Goal: Transaction & Acquisition: Purchase product/service

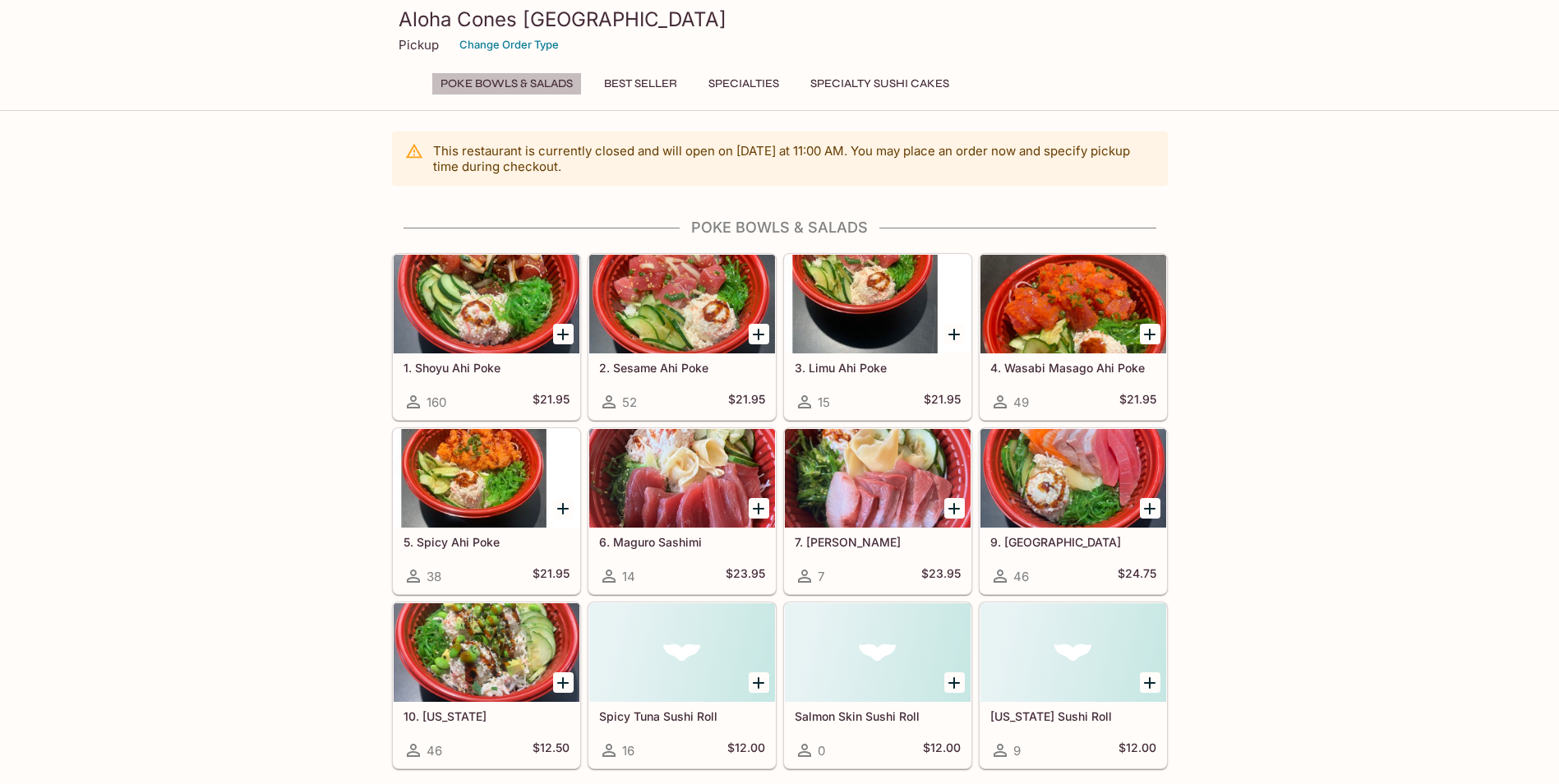
click at [503, 80] on button "Poke Bowls & Salads" at bounding box center [507, 84] width 150 height 23
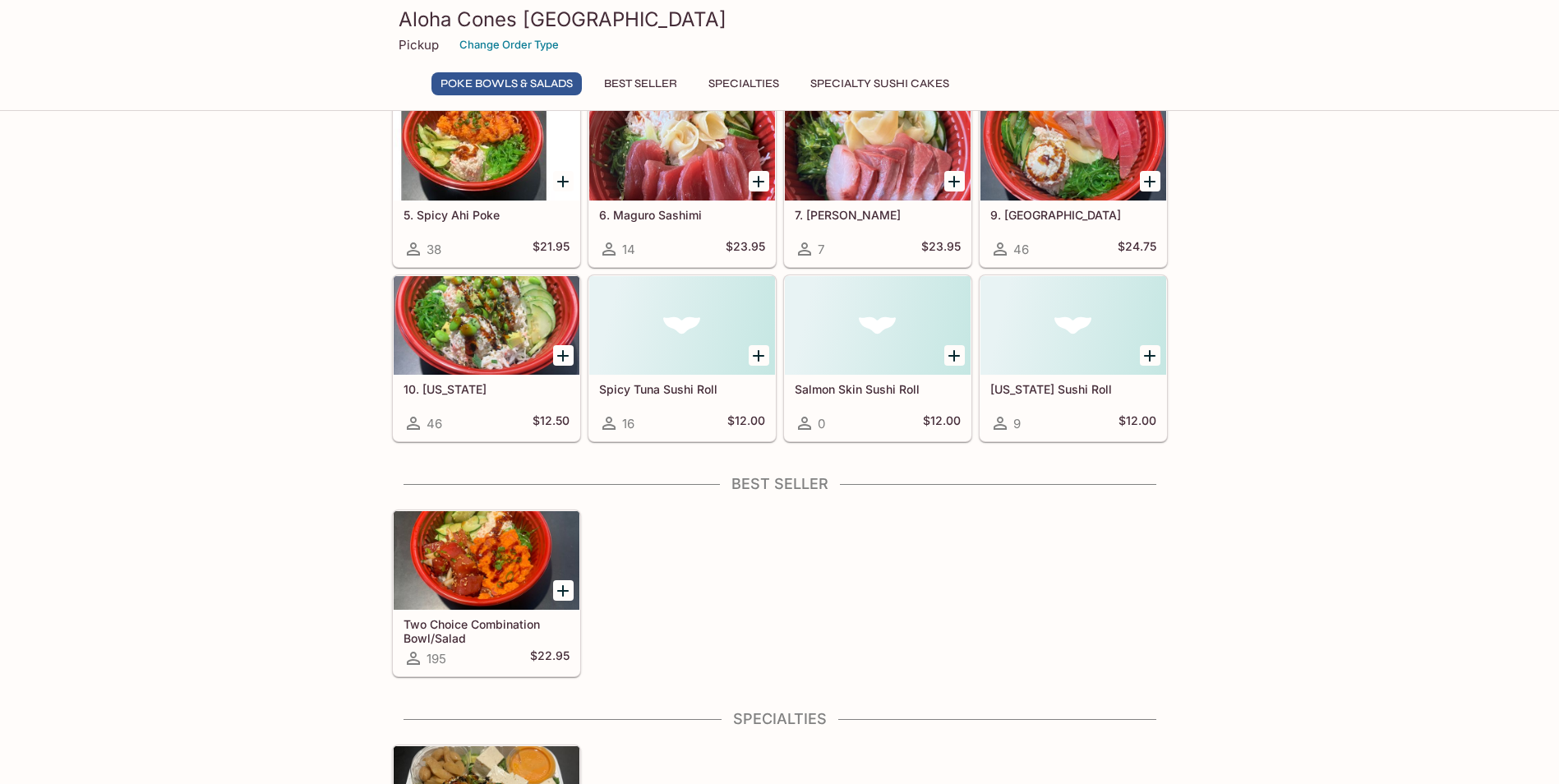
scroll to position [328, 0]
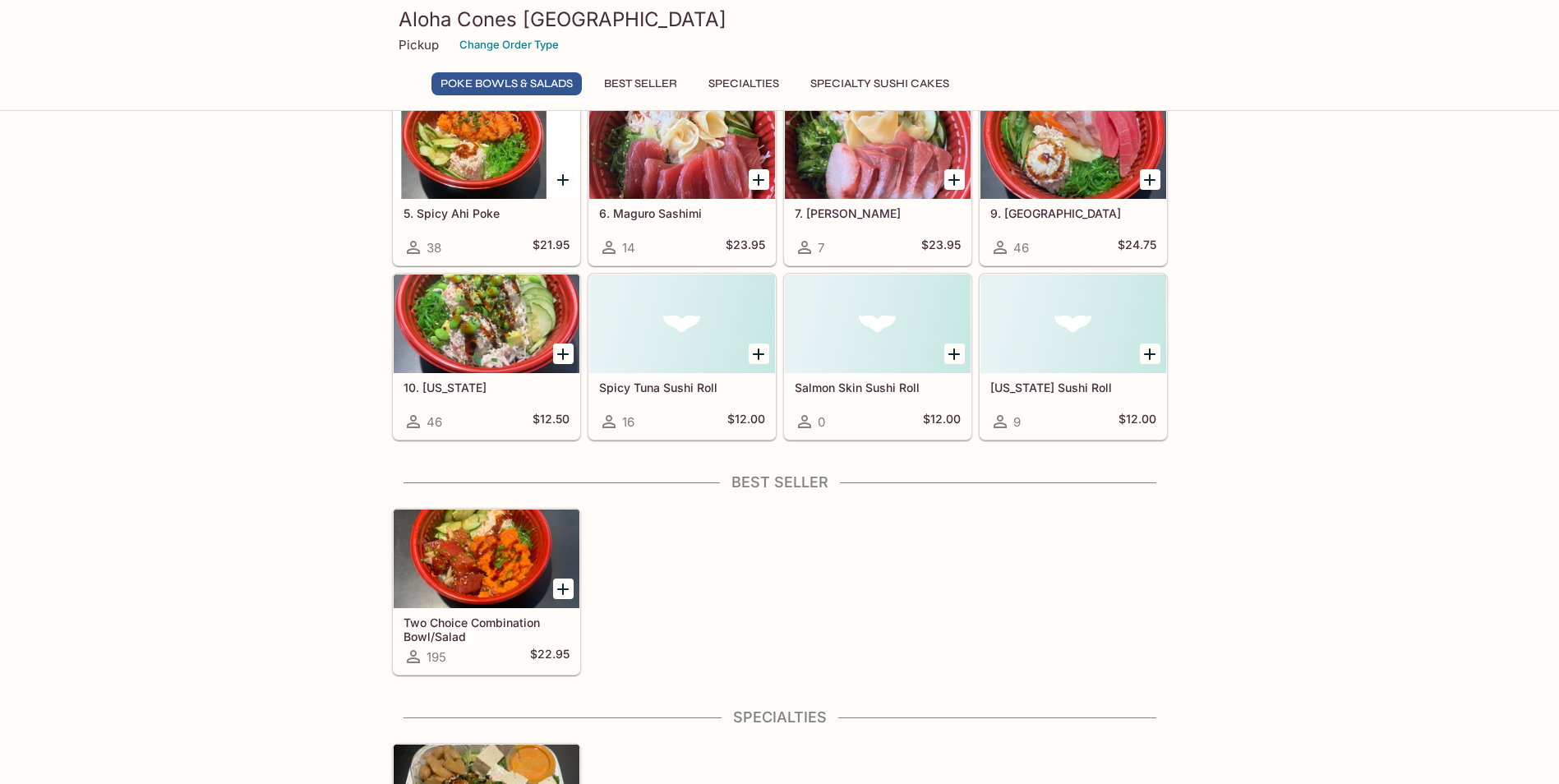
click at [467, 584] on div at bounding box center [486, 559] width 186 height 99
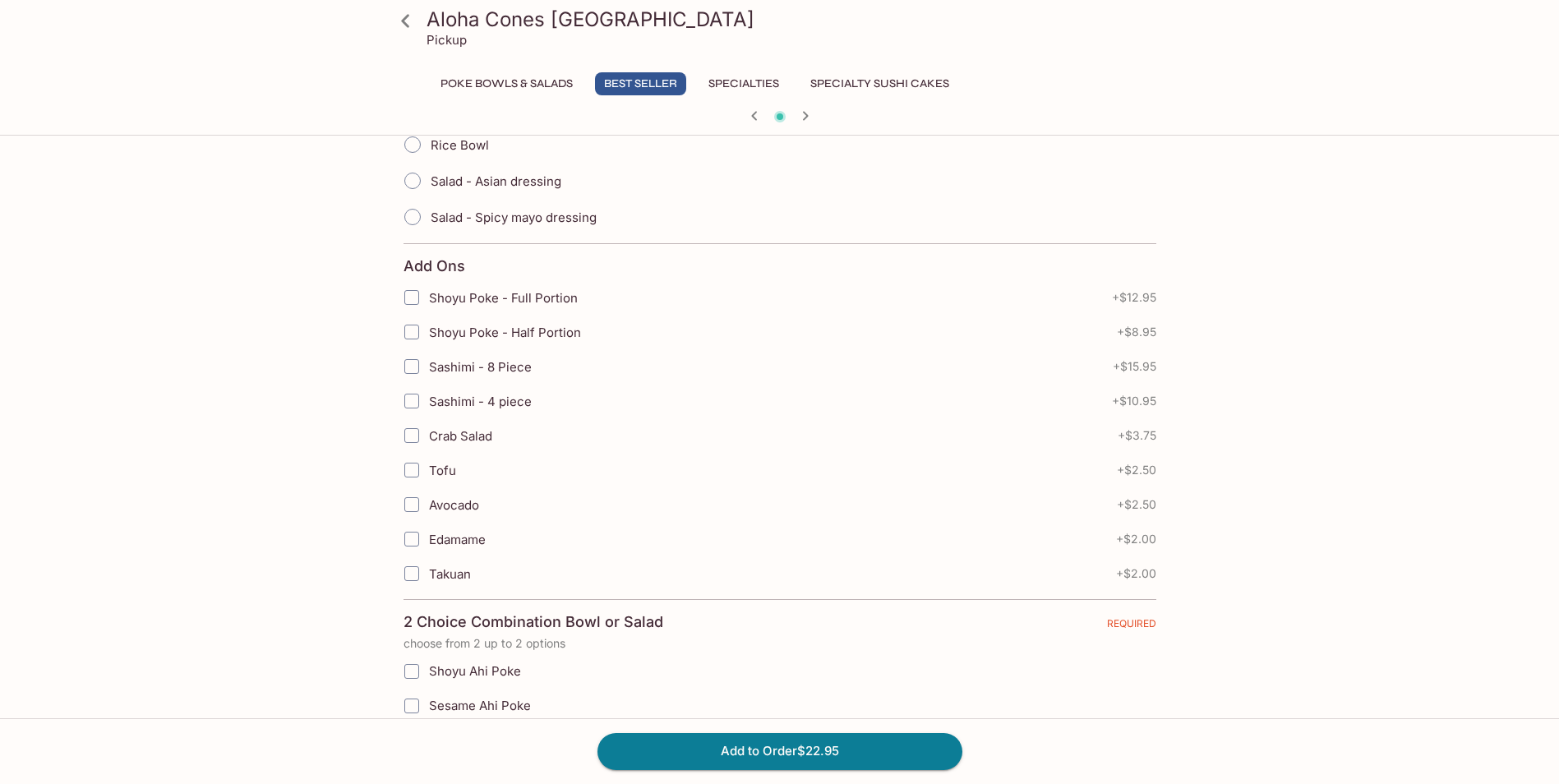
scroll to position [165, 0]
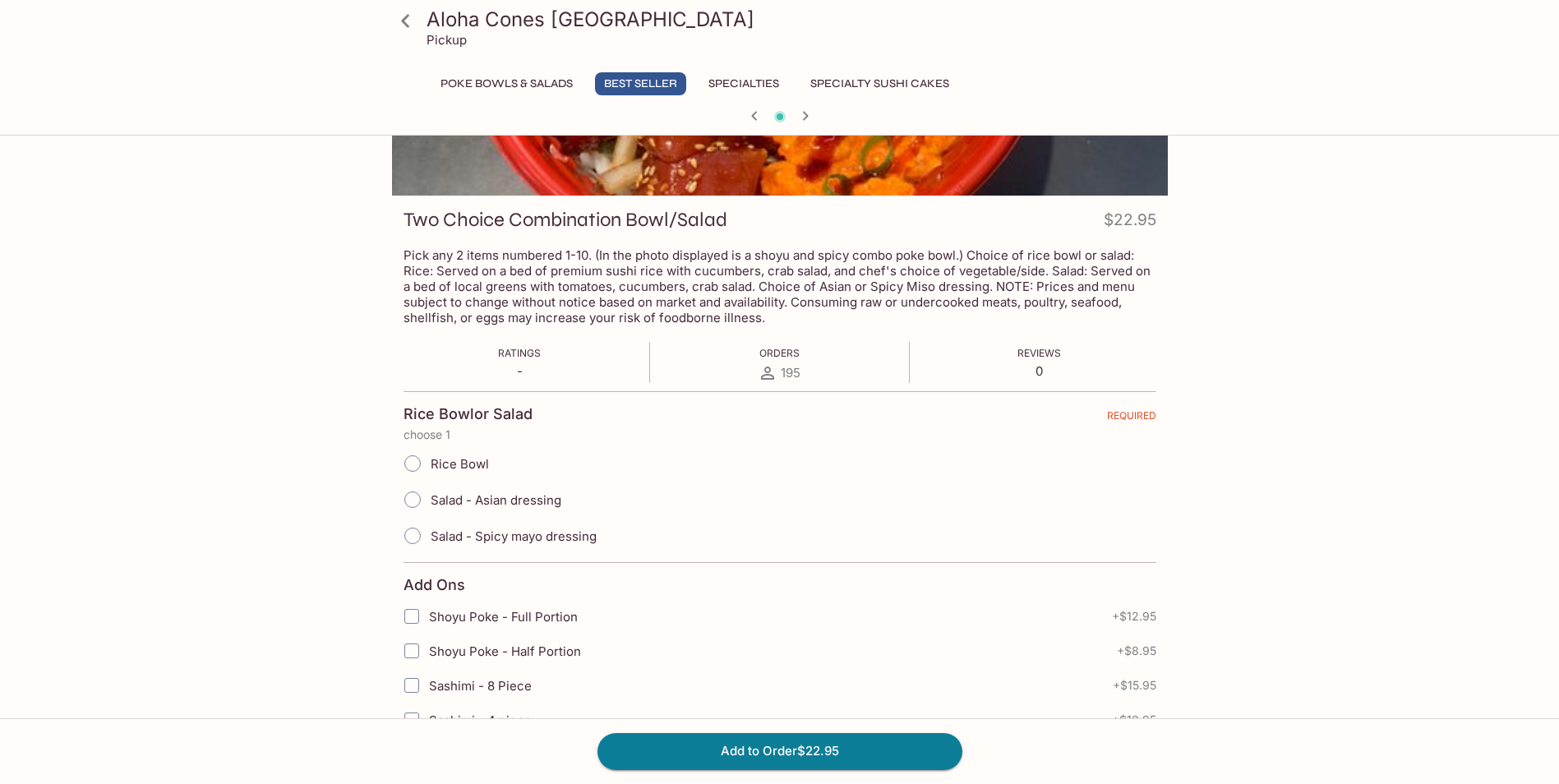
click at [479, 78] on button "Poke Bowls & Salads" at bounding box center [507, 84] width 150 height 23
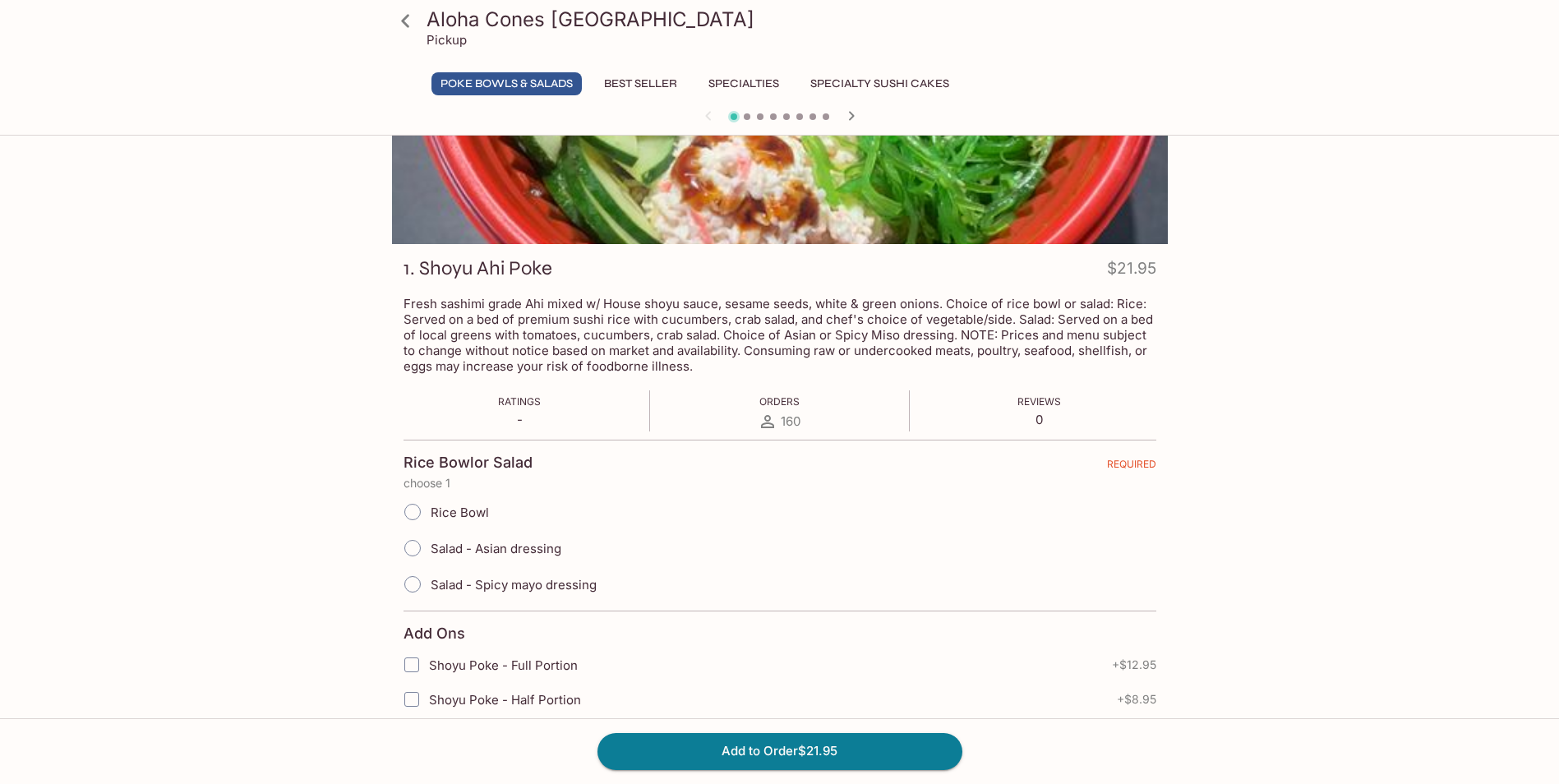
scroll to position [0, 0]
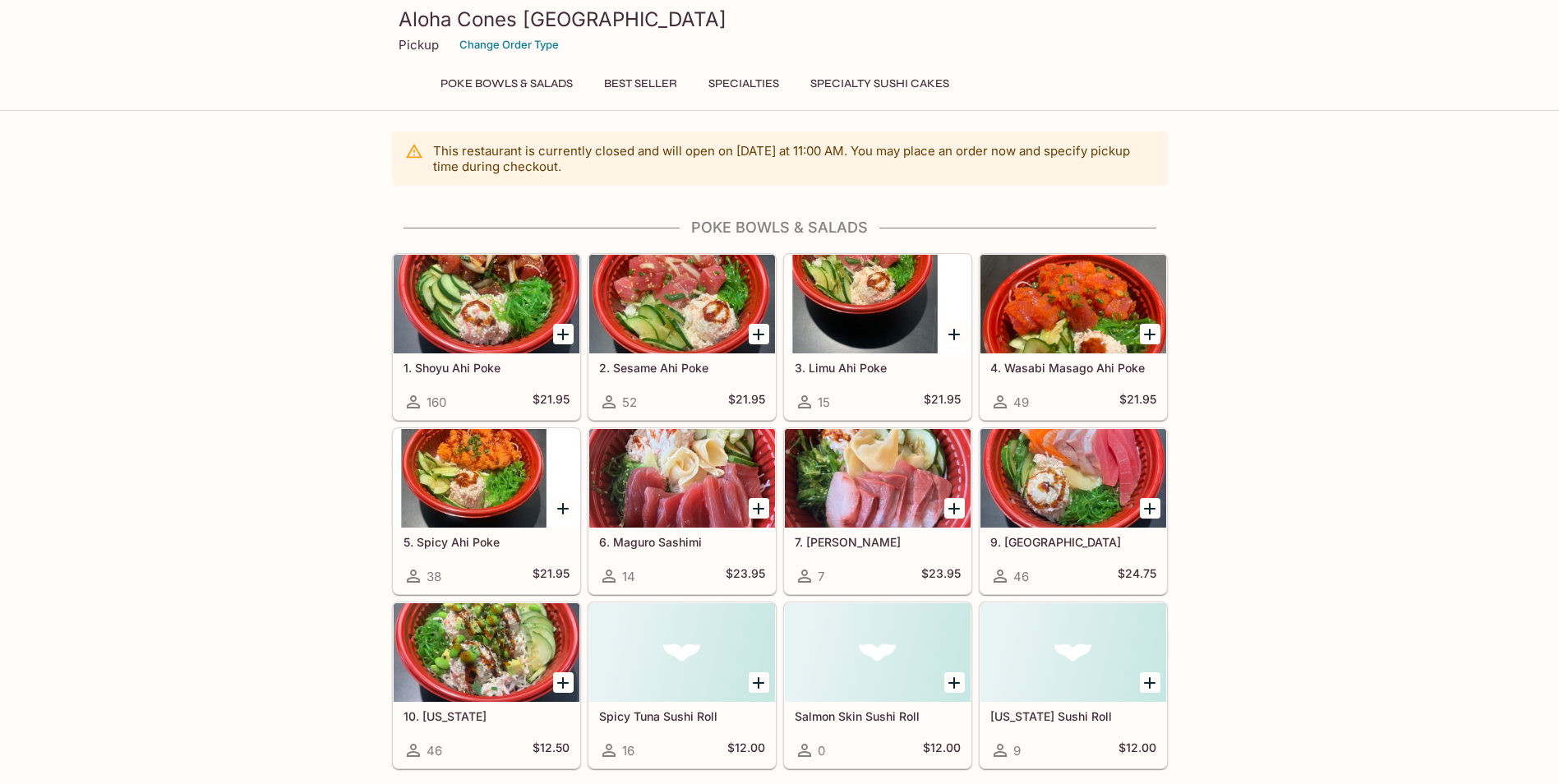
click at [639, 78] on button "Best Seller" at bounding box center [640, 84] width 91 height 23
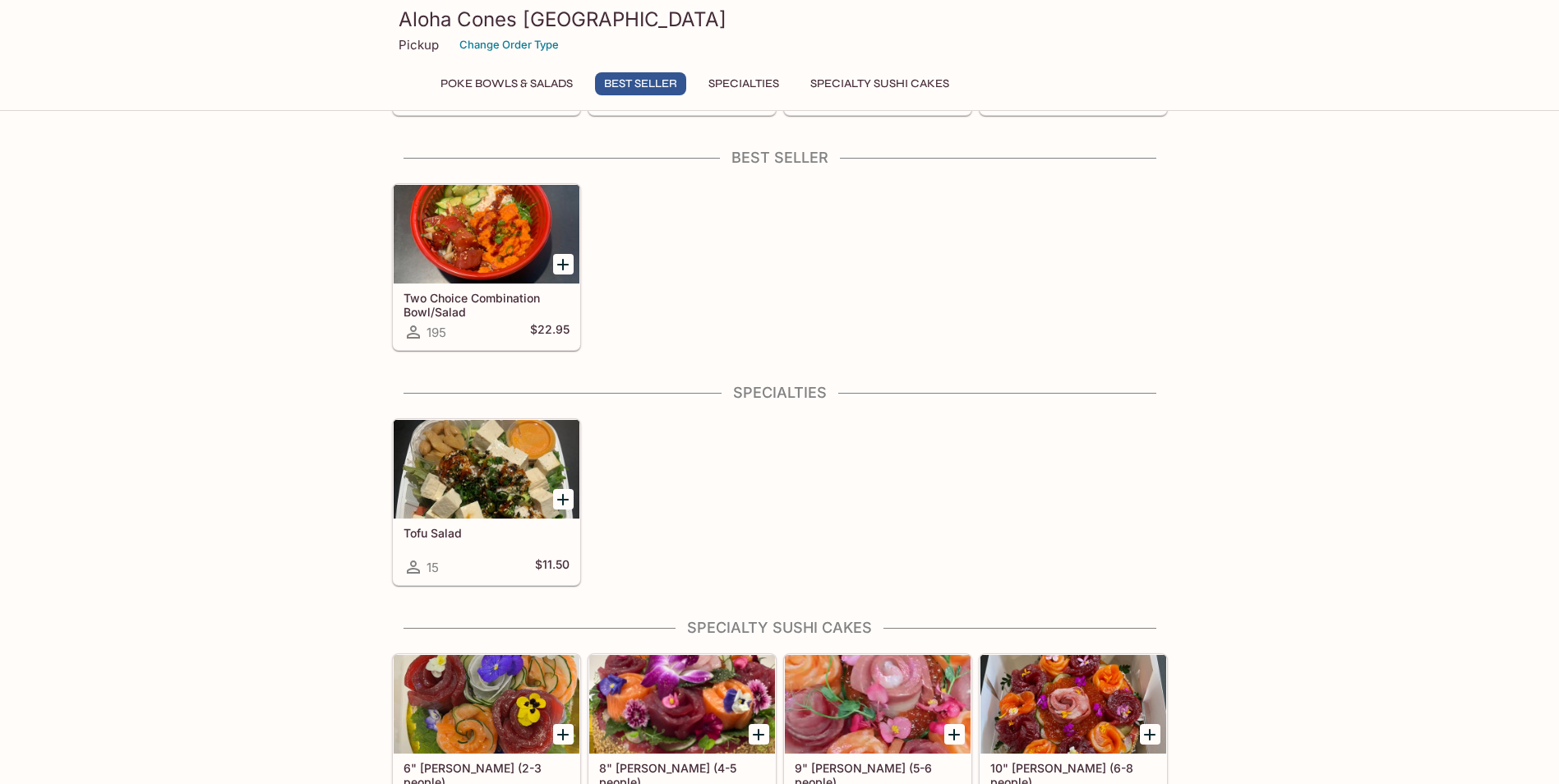
scroll to position [662, 0]
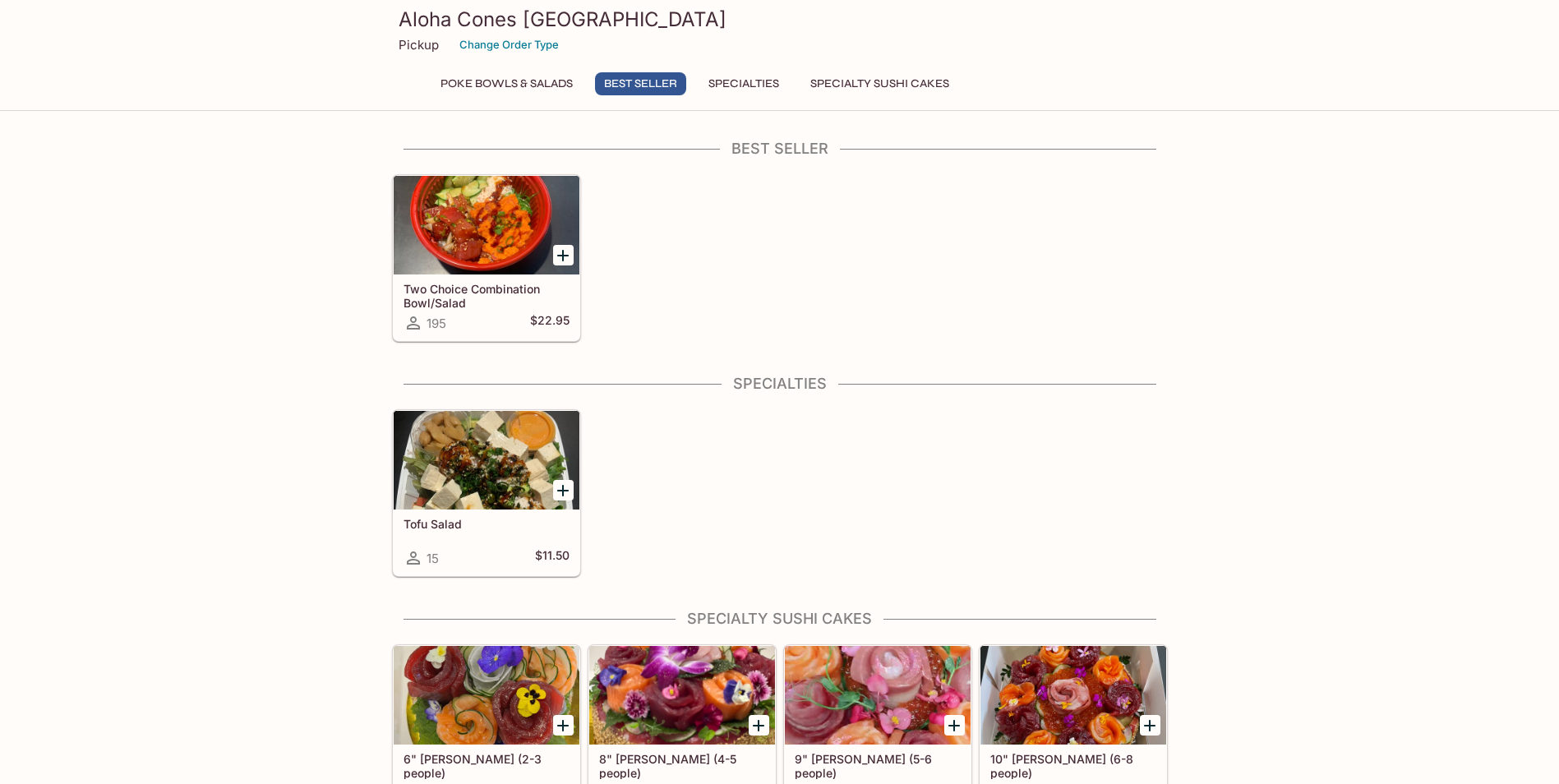
click at [497, 455] on div at bounding box center [486, 461] width 186 height 99
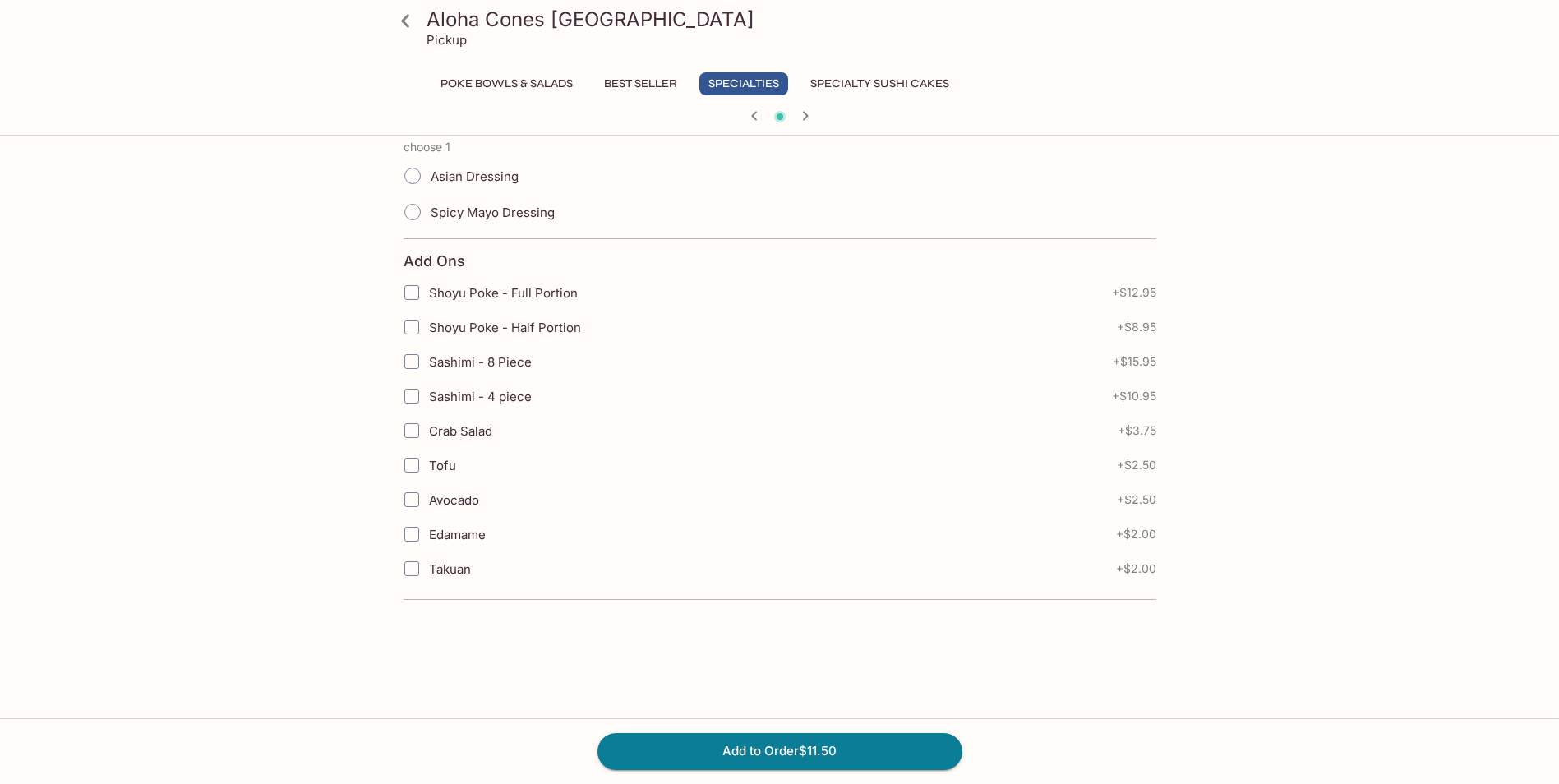
scroll to position [411, 0]
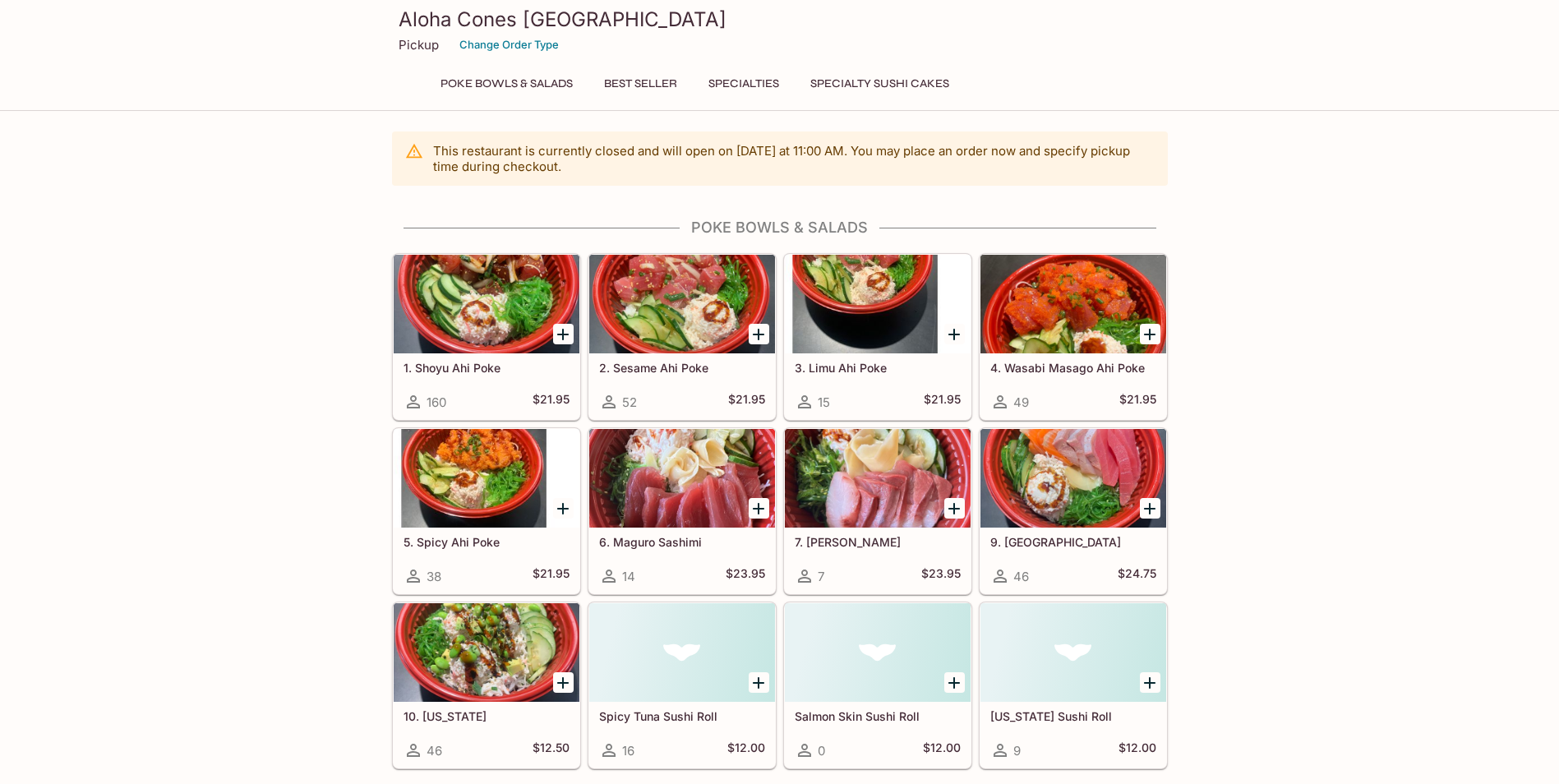
click at [729, 82] on button "Specialties" at bounding box center [744, 84] width 89 height 23
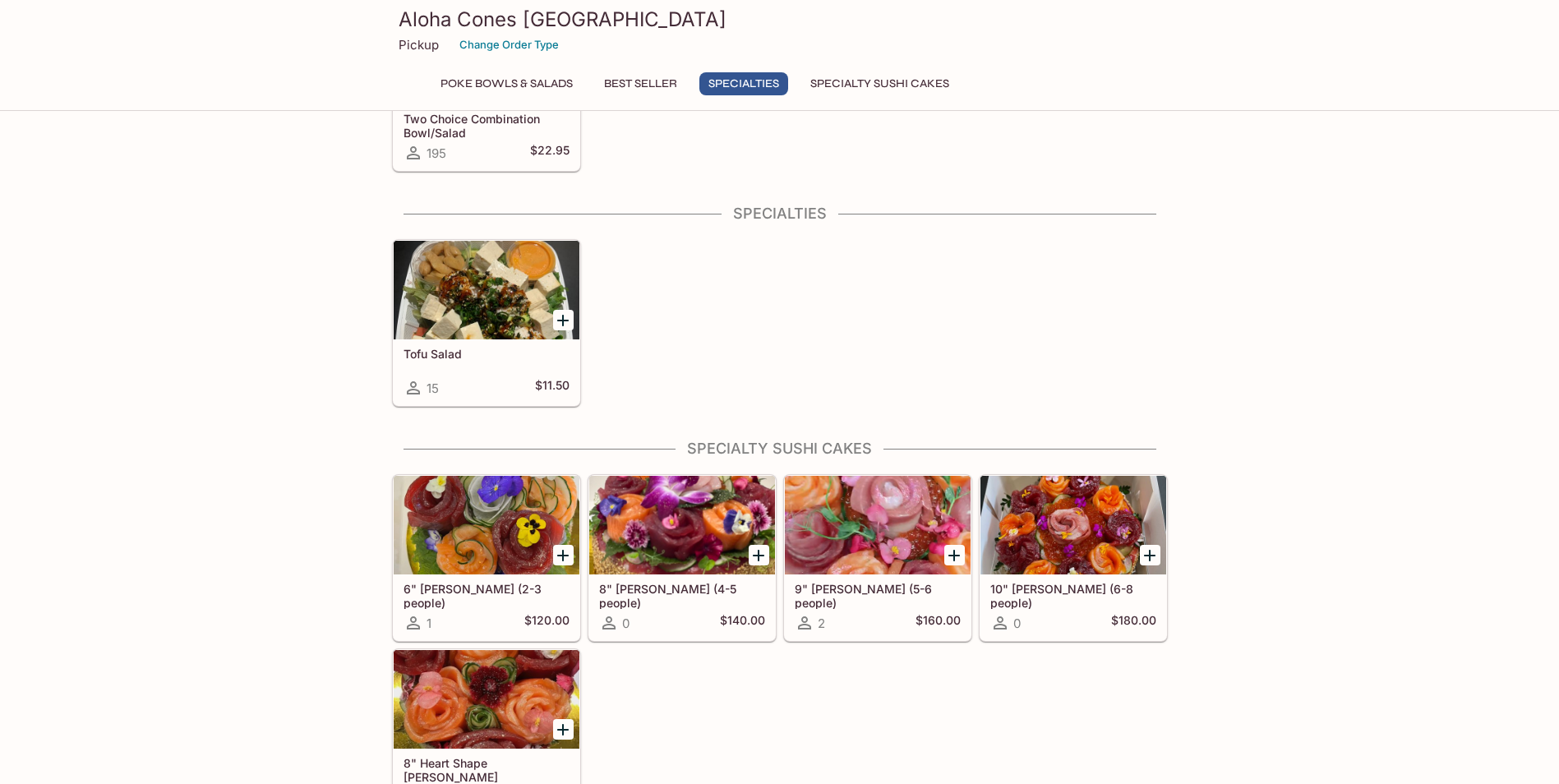
scroll to position [864, 0]
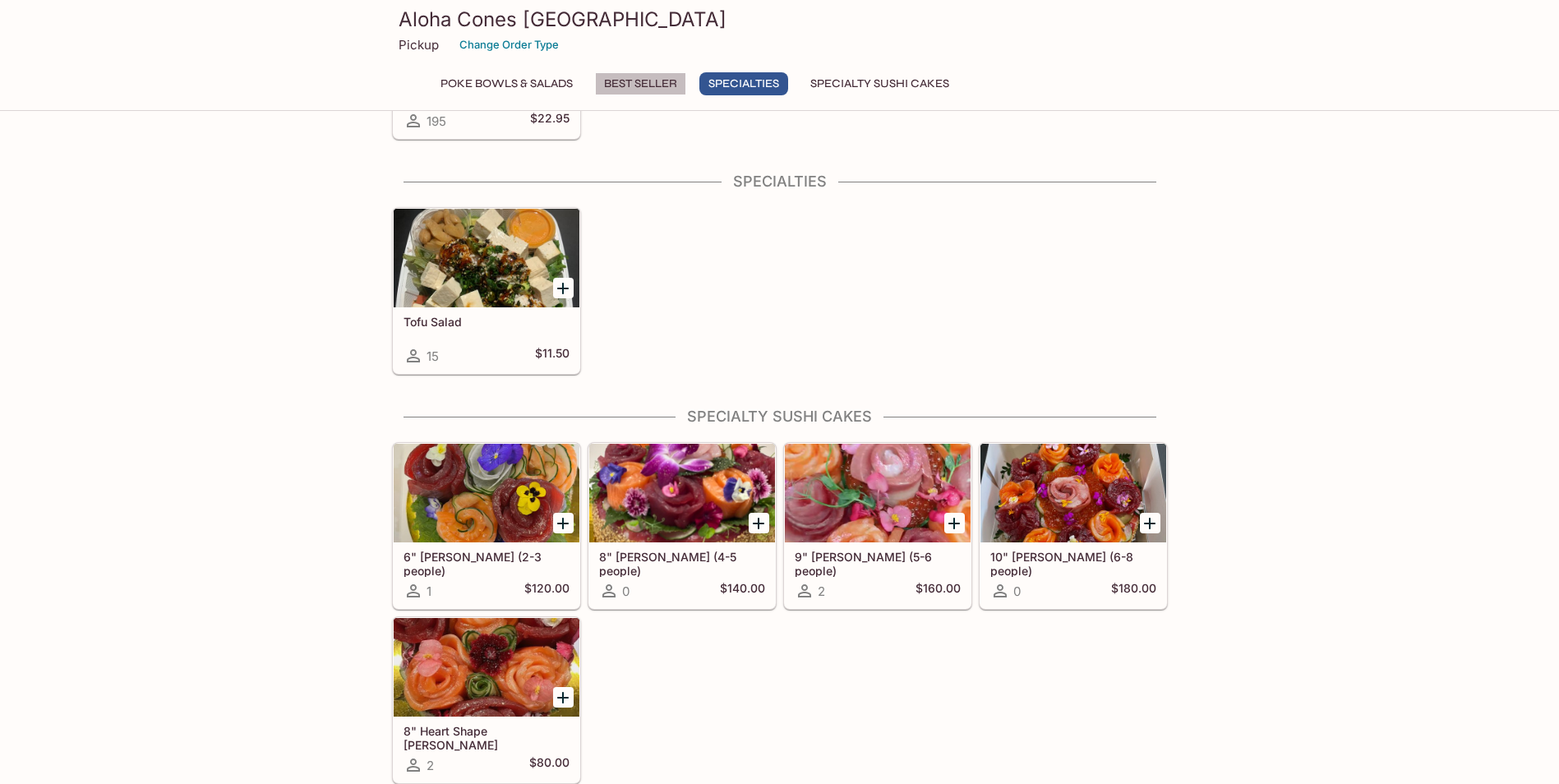
click at [654, 84] on button "Best Seller" at bounding box center [640, 84] width 91 height 23
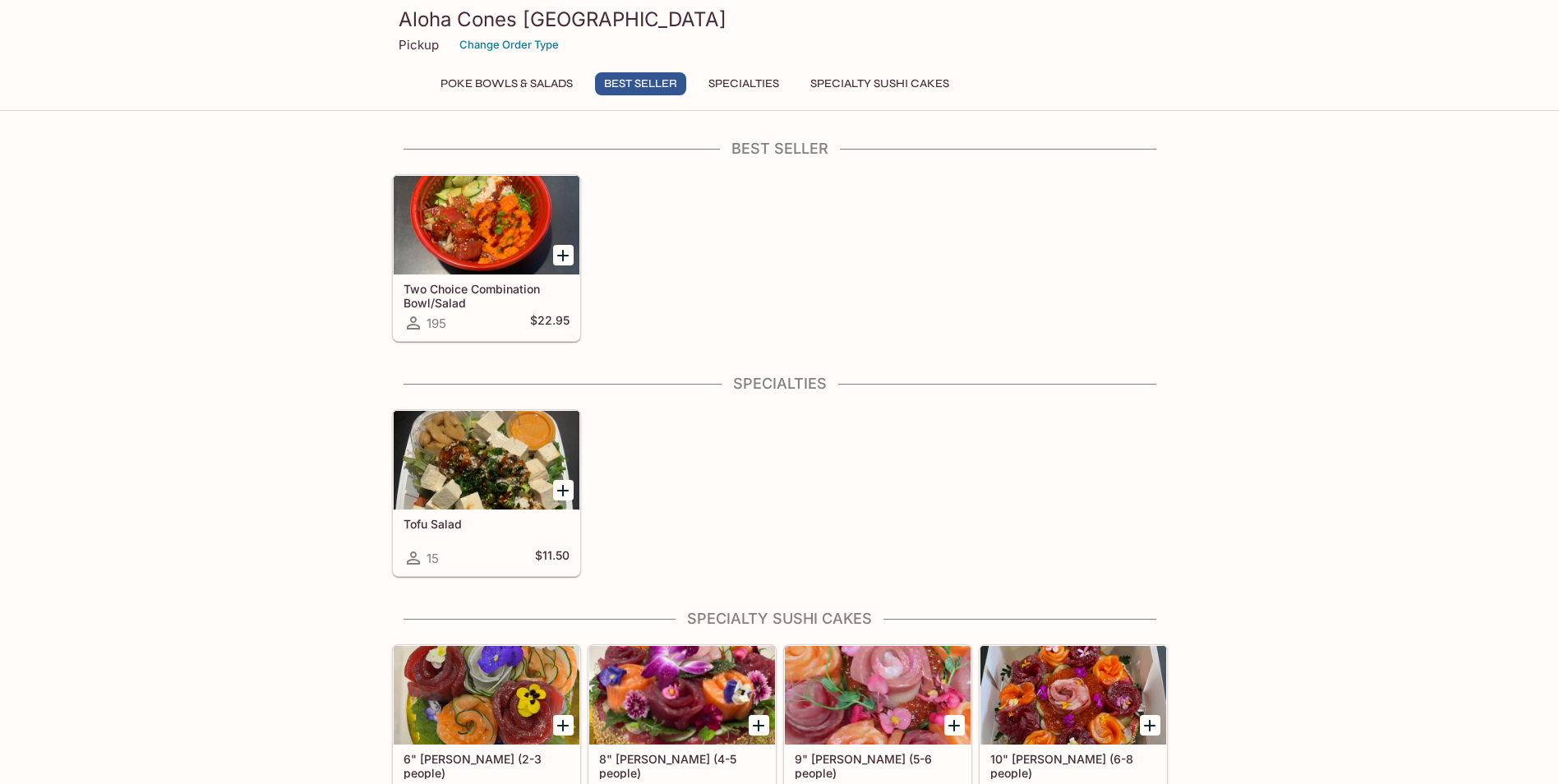
click at [521, 86] on button "Poke Bowls & Salads" at bounding box center [507, 84] width 150 height 23
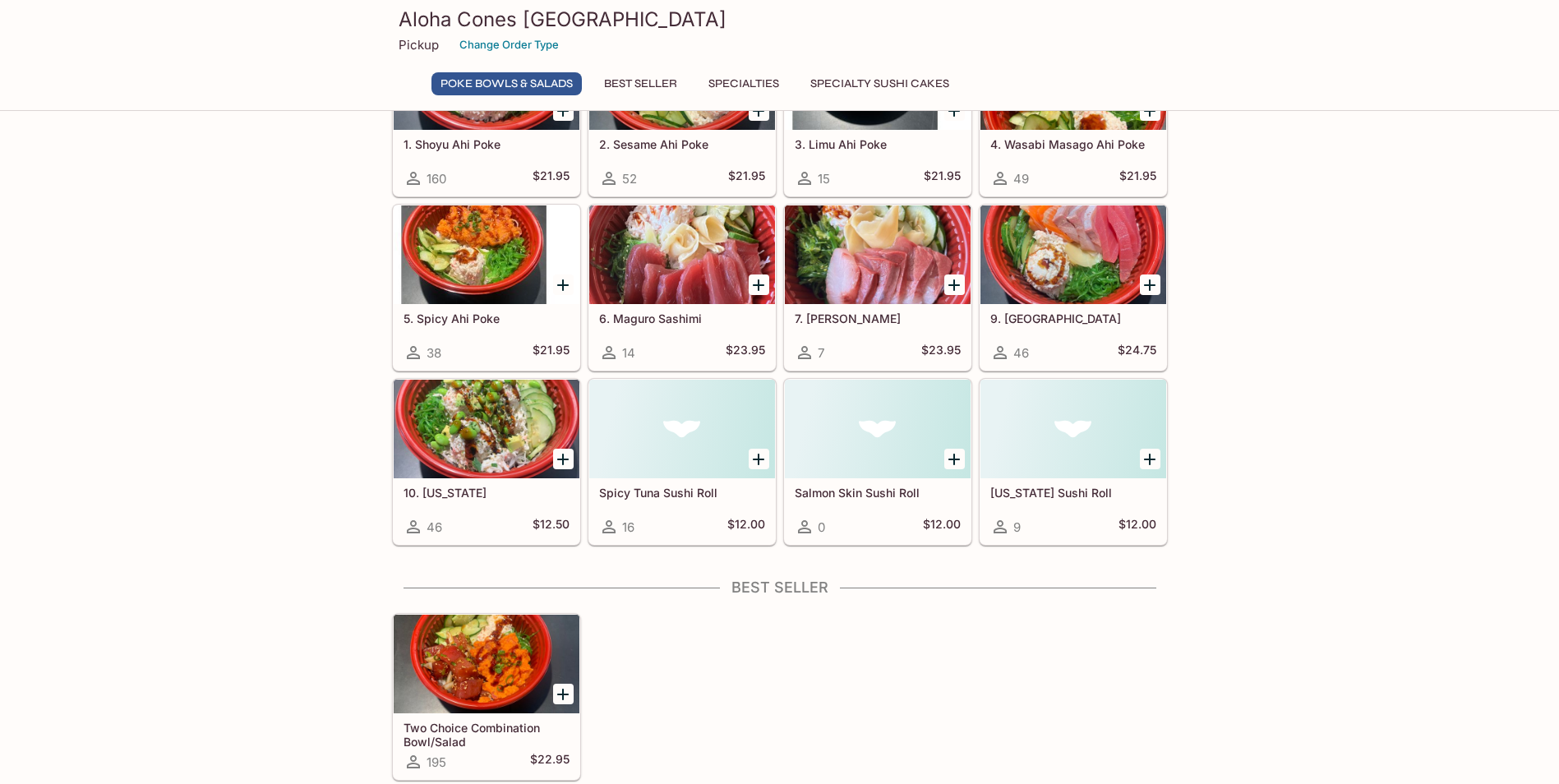
scroll to position [243, 0]
